Goal: Check status: Check status

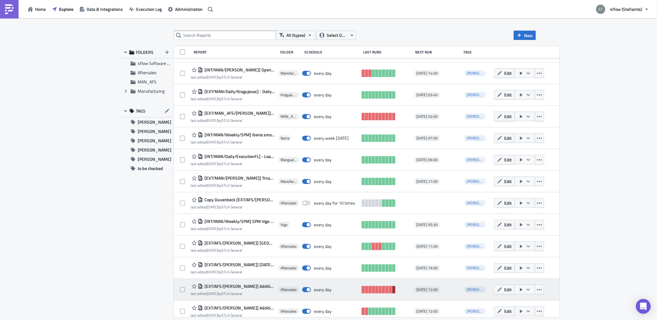
scroll to position [115, 0]
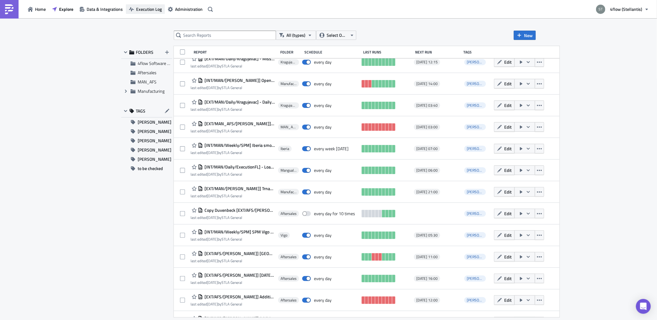
click at [157, 13] on button "Execution Log" at bounding box center [145, 9] width 39 height 10
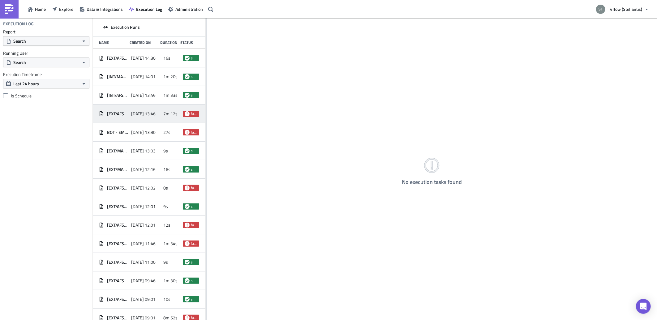
click at [132, 115] on span "[DATE] 13:46" at bounding box center [143, 114] width 24 height 6
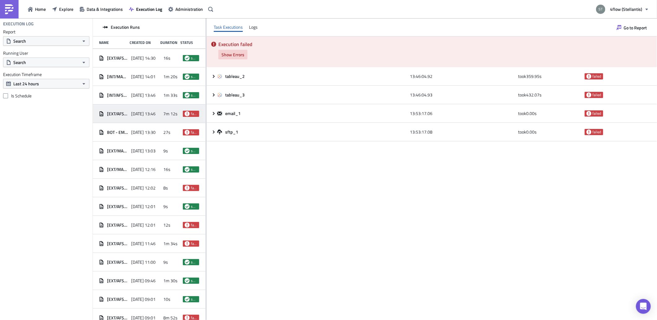
click at [239, 57] on span "Show Errors" at bounding box center [232, 54] width 23 height 6
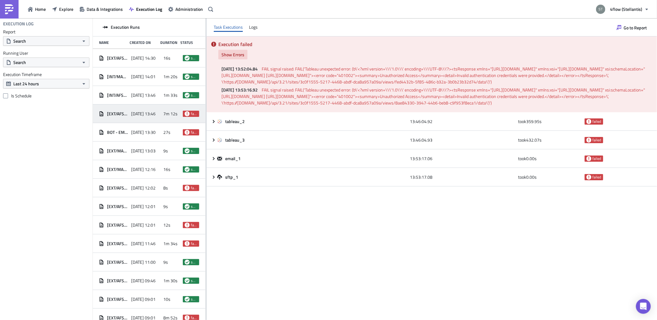
click at [239, 57] on span "Show Errors" at bounding box center [232, 54] width 23 height 6
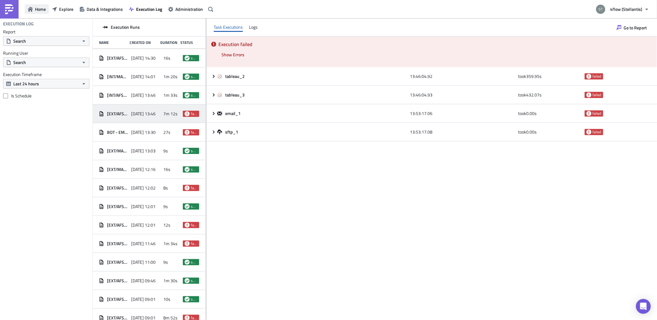
click at [27, 10] on button "Home" at bounding box center [37, 9] width 24 height 10
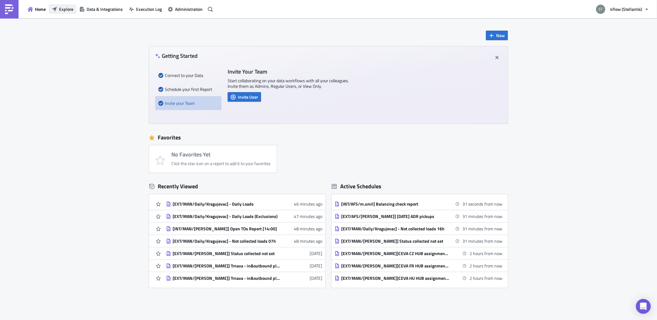
click at [69, 11] on span "Explore" at bounding box center [66, 9] width 14 height 6
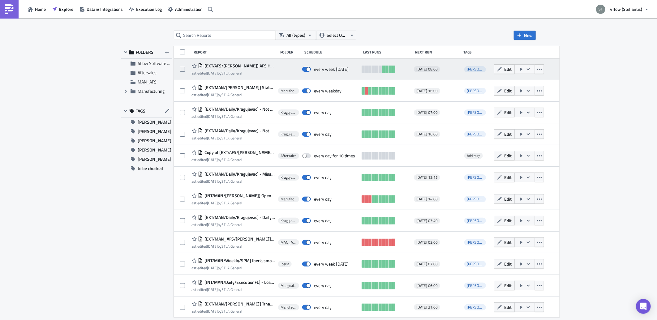
click at [242, 65] on span "[EXT/AFS/[PERSON_NAME]] AFS Hub Claims Report" at bounding box center [239, 66] width 72 height 6
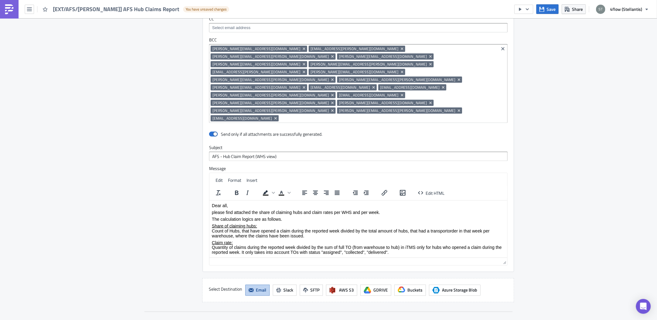
scroll to position [565, 0]
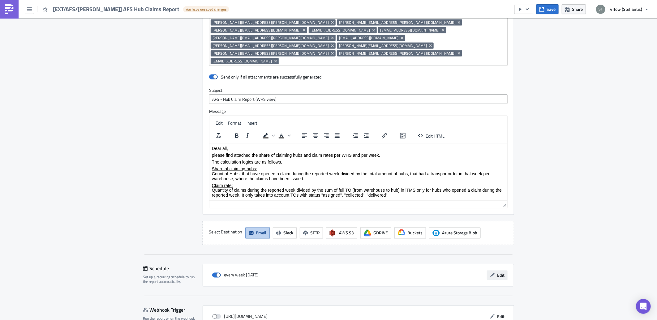
click at [497, 272] on span "Edit" at bounding box center [500, 275] width 7 height 6
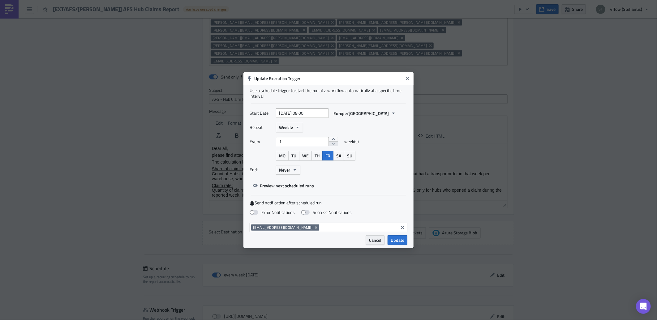
click at [371, 242] on span "Cancel" at bounding box center [375, 240] width 12 height 6
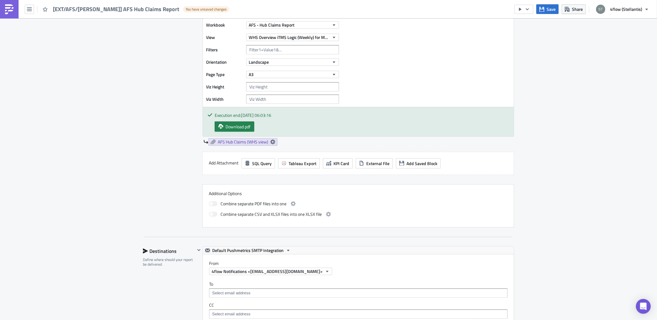
scroll to position [0, 0]
